Goal: Task Accomplishment & Management: Use online tool/utility

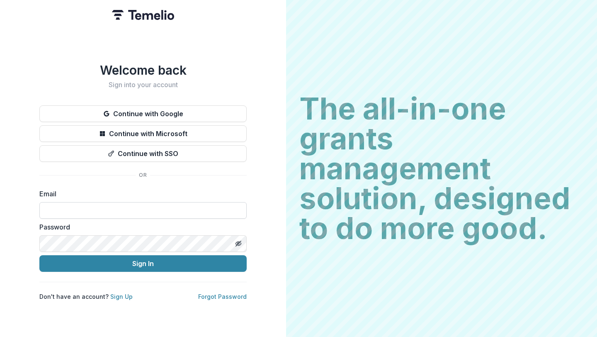
click at [119, 204] on input at bounding box center [142, 210] width 207 height 17
type input "**********"
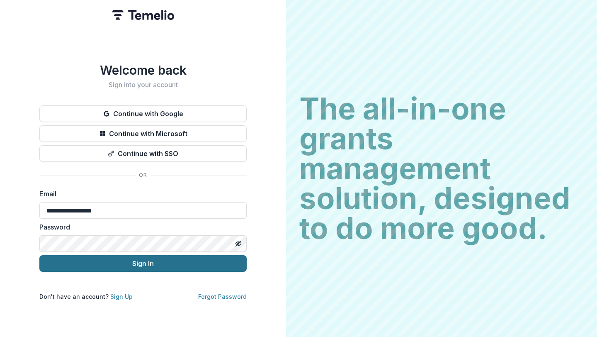
click at [139, 261] on button "Sign In" at bounding box center [142, 263] width 207 height 17
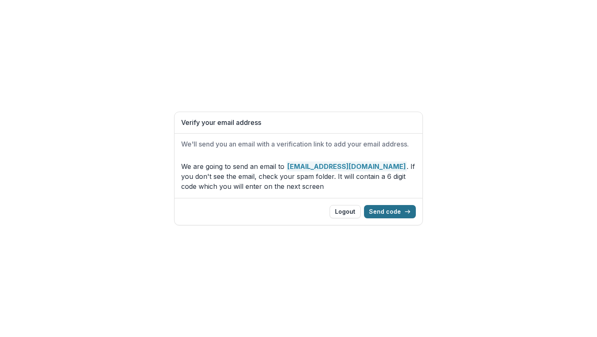
click at [392, 211] on button "Send code" at bounding box center [390, 211] width 52 height 13
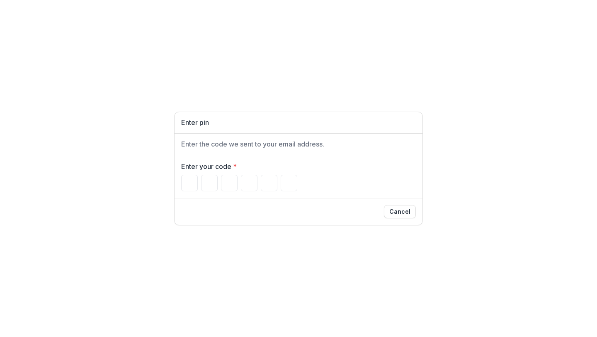
type input "*"
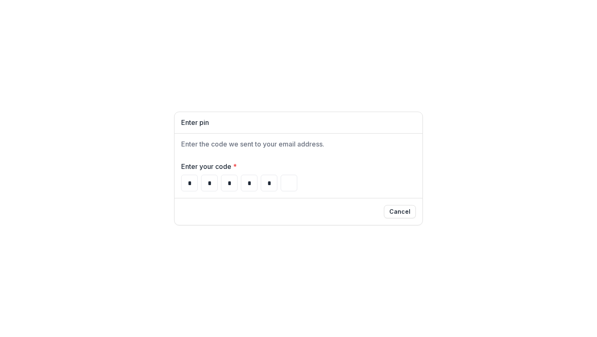
type input "*"
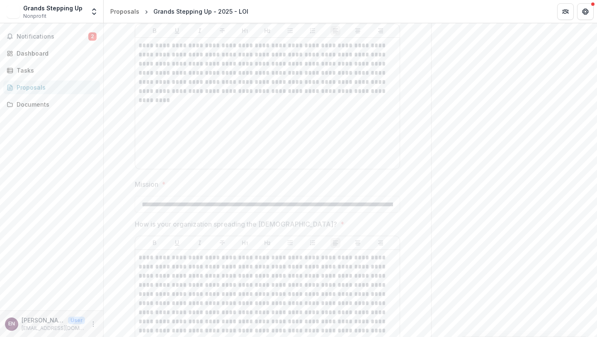
scroll to position [1442, 0]
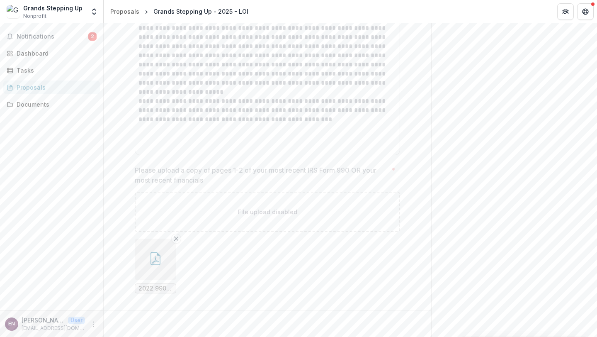
click at [157, 258] on icon "button" at bounding box center [155, 258] width 13 height 13
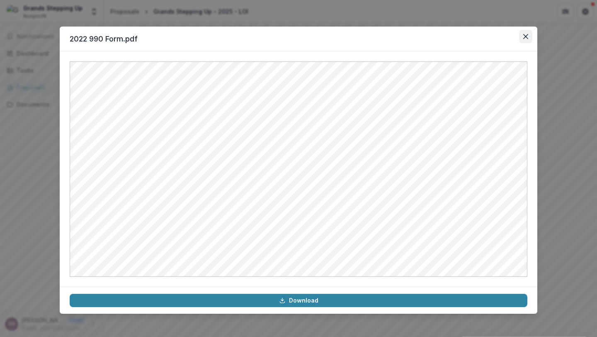
click at [526, 35] on icon "Close" at bounding box center [526, 36] width 5 height 5
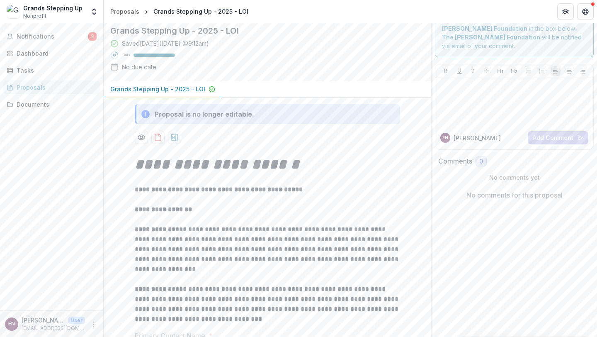
scroll to position [0, 0]
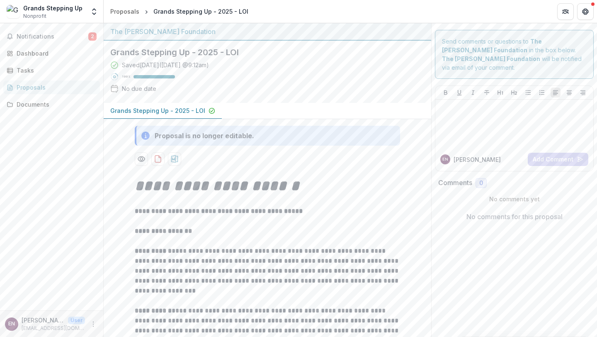
click at [503, 178] on div "Comments 0" at bounding box center [514, 183] width 152 height 10
